Goal: Communication & Community: Answer question/provide support

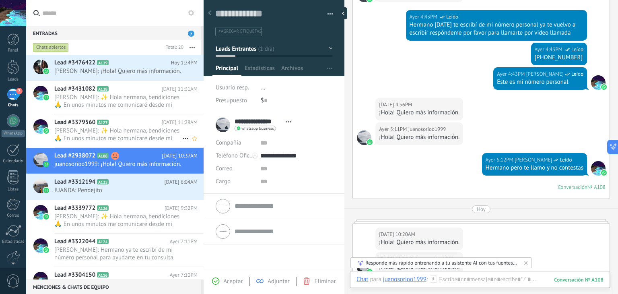
click at [140, 135] on span "[PERSON_NAME]: ✨ Hola hermana, bendiciones 🙏 En unos minutos me comunicaré desd…" at bounding box center [118, 134] width 128 height 15
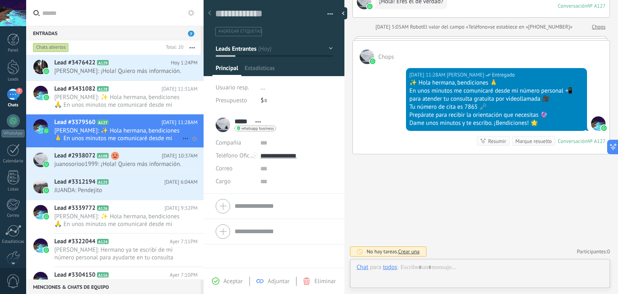
scroll to position [12, 0]
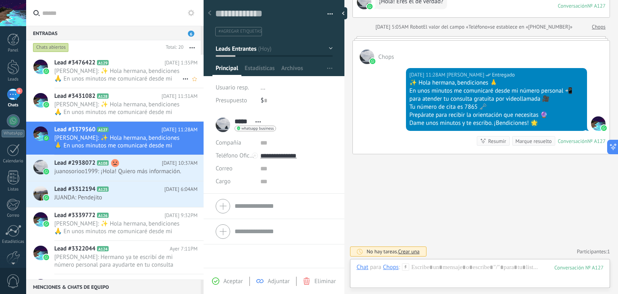
click at [148, 76] on span "[PERSON_NAME]: ✨ Hola hermana, bendiciones 🙏 En unos minutos me comunicaré desd…" at bounding box center [118, 74] width 128 height 15
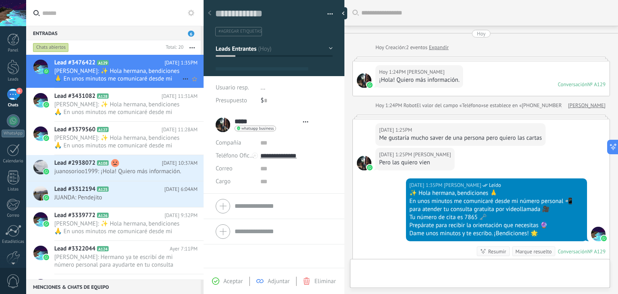
type textarea "**********"
